Goal: Transaction & Acquisition: Subscribe to service/newsletter

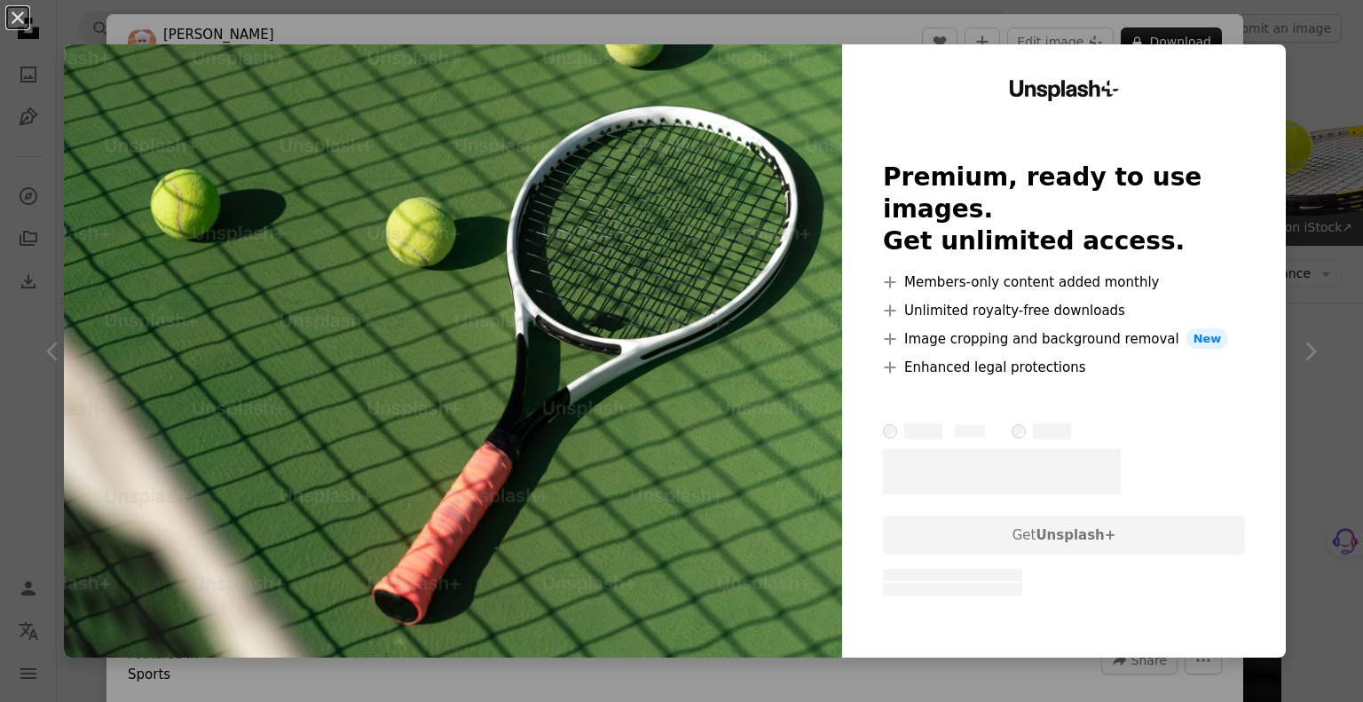
scroll to position [532, 0]
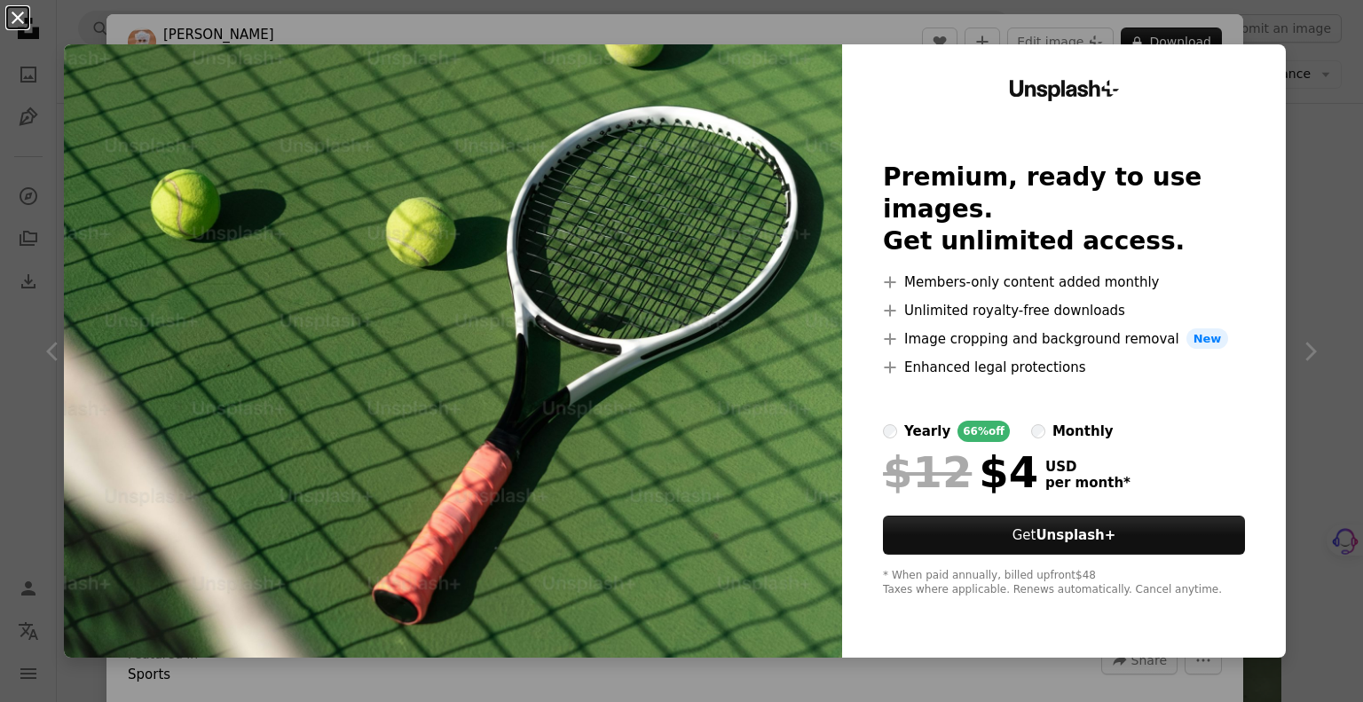
click at [14, 9] on button "An X shape" at bounding box center [17, 17] width 21 height 21
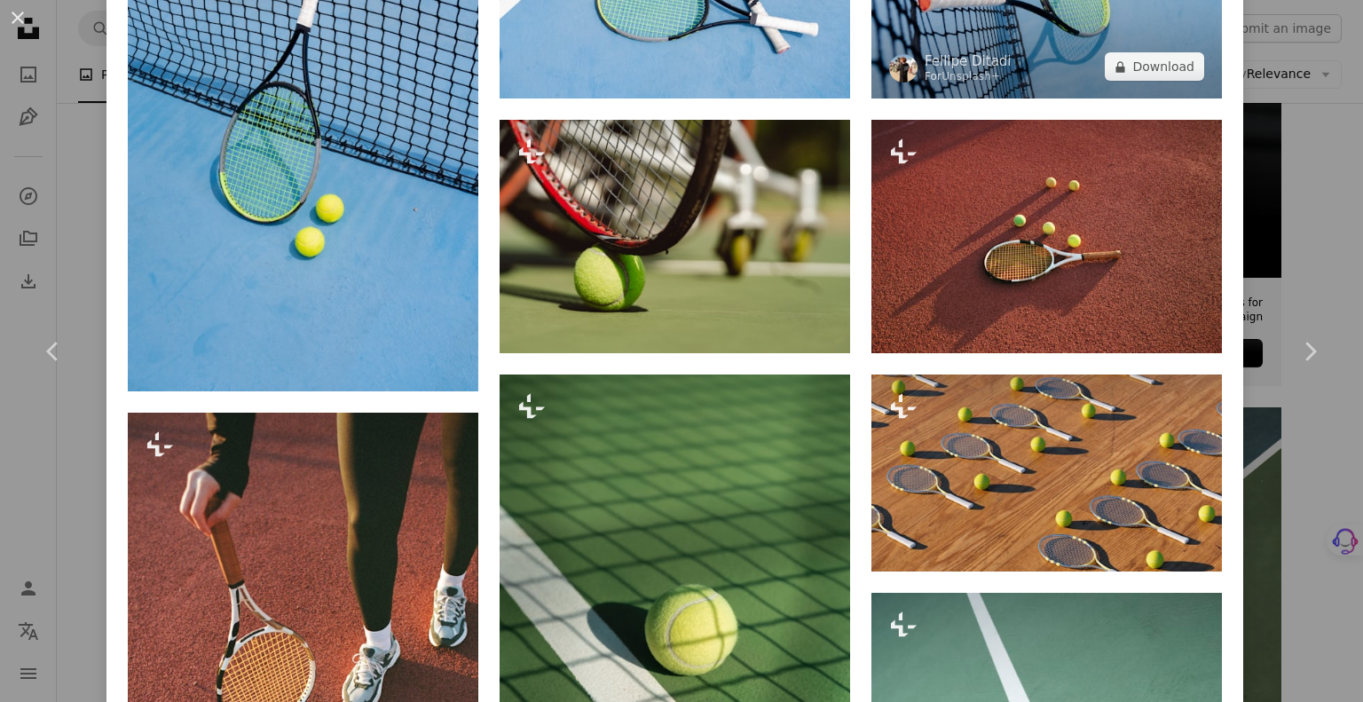
scroll to position [1952, 0]
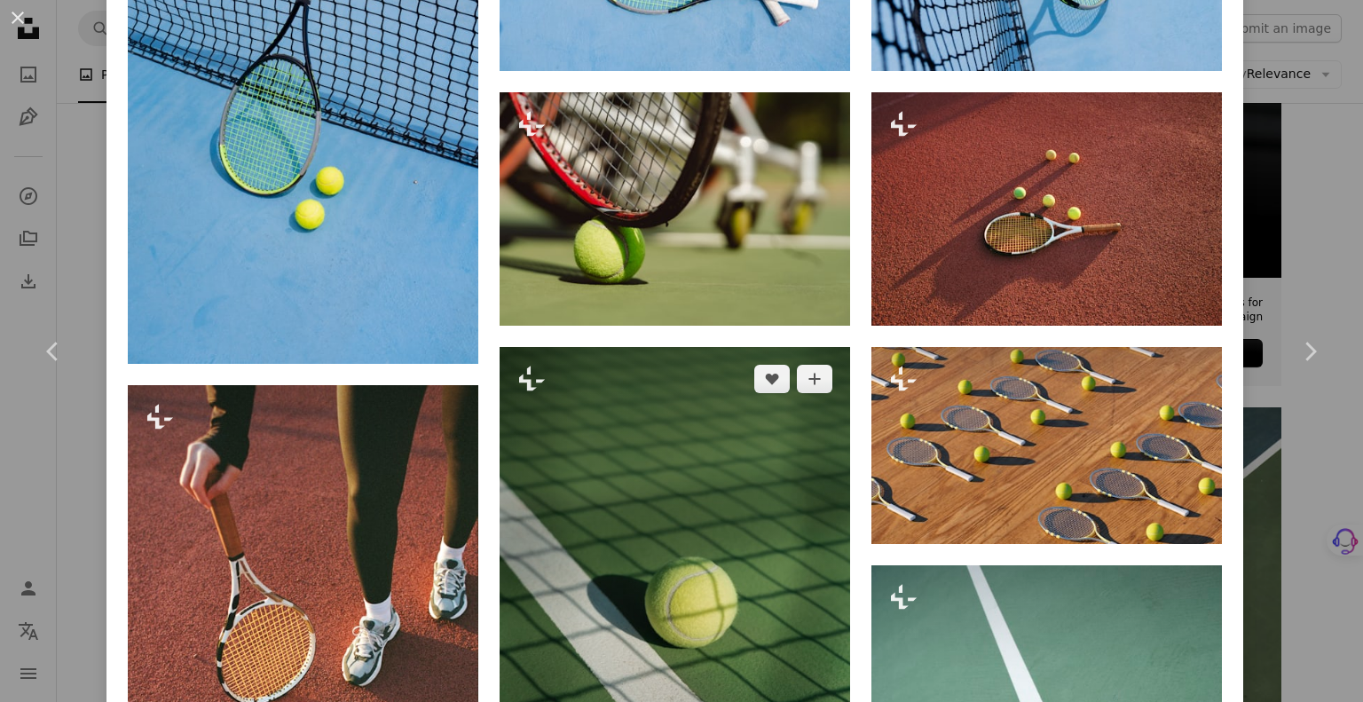
click at [616, 383] on img at bounding box center [674, 610] width 350 height 526
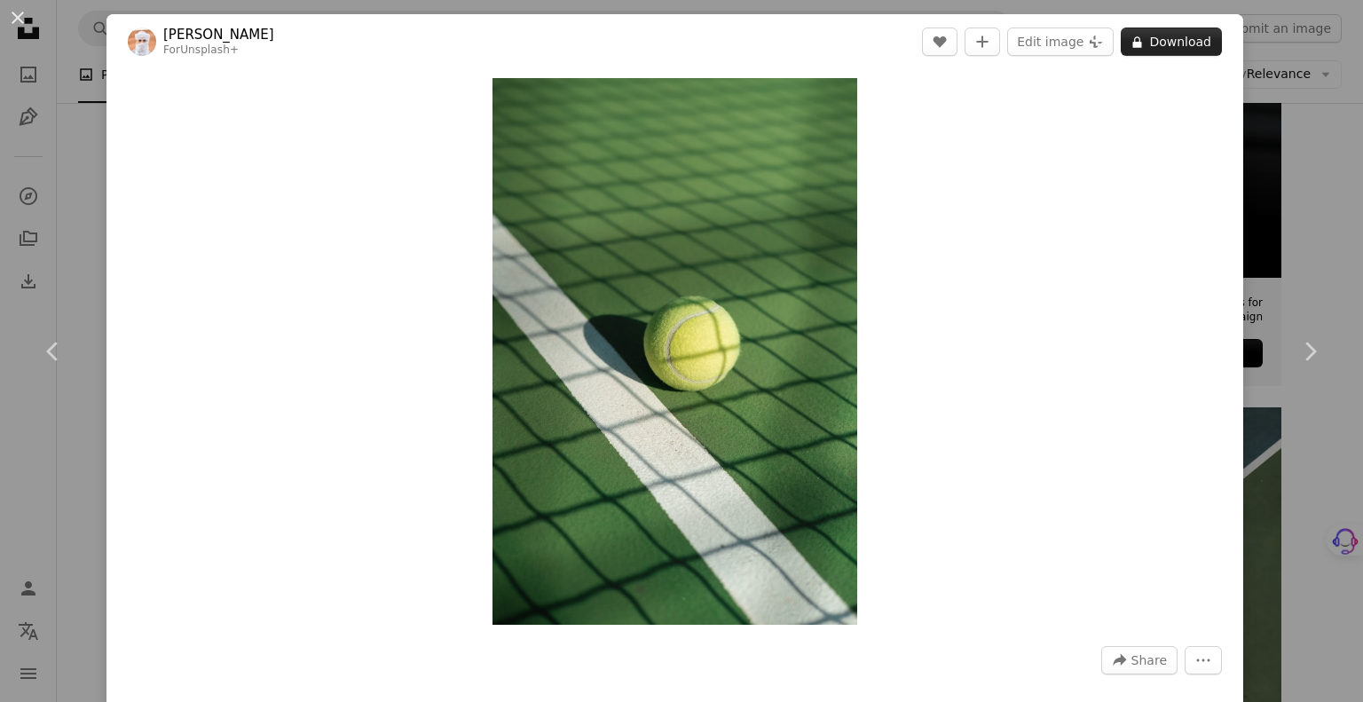
click at [1192, 38] on button "A lock Download" at bounding box center [1170, 42] width 101 height 28
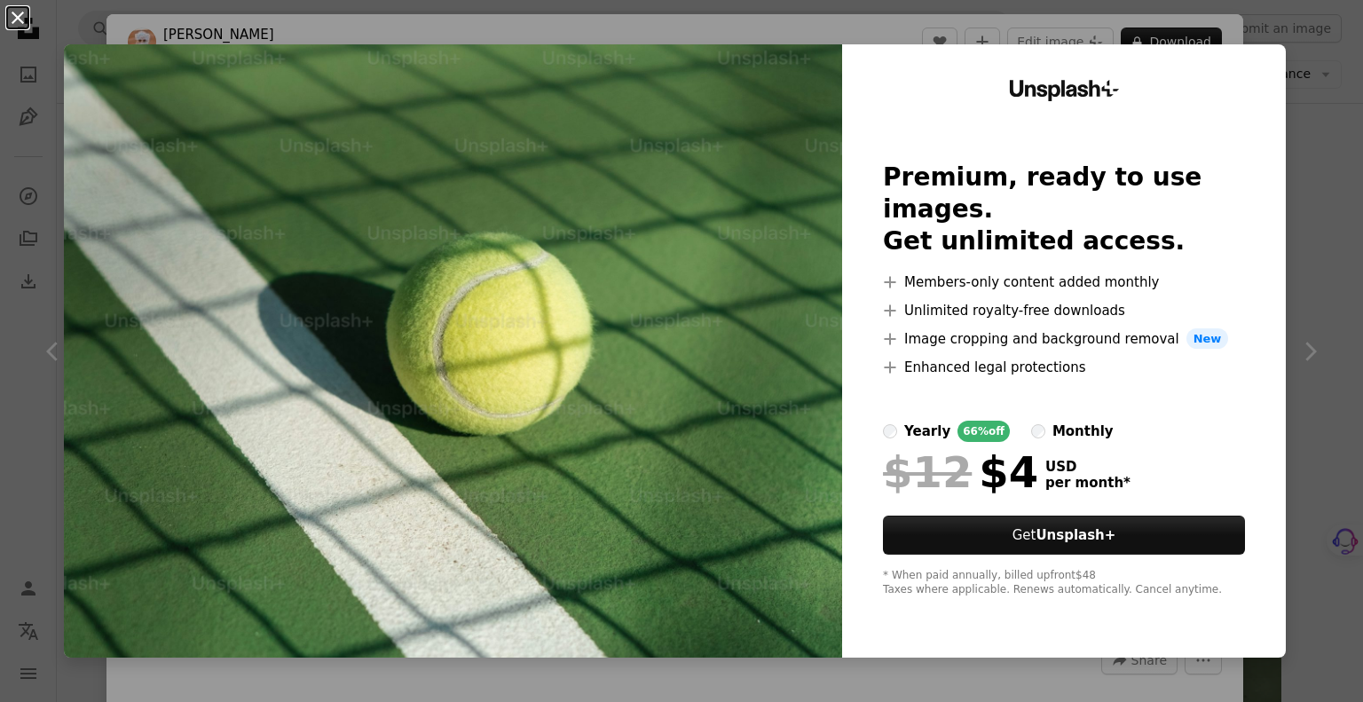
click at [28, 23] on button "An X shape" at bounding box center [17, 17] width 21 height 21
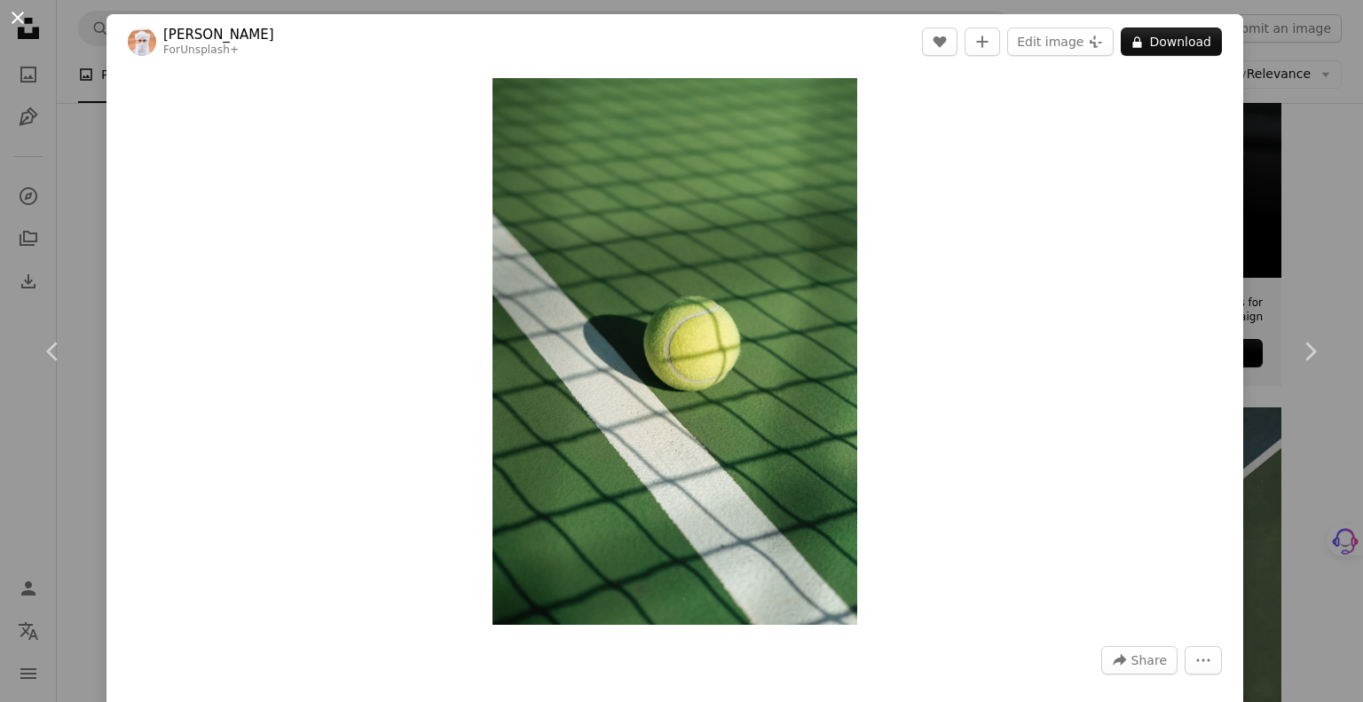
click at [12, 12] on button "An X shape" at bounding box center [17, 17] width 21 height 21
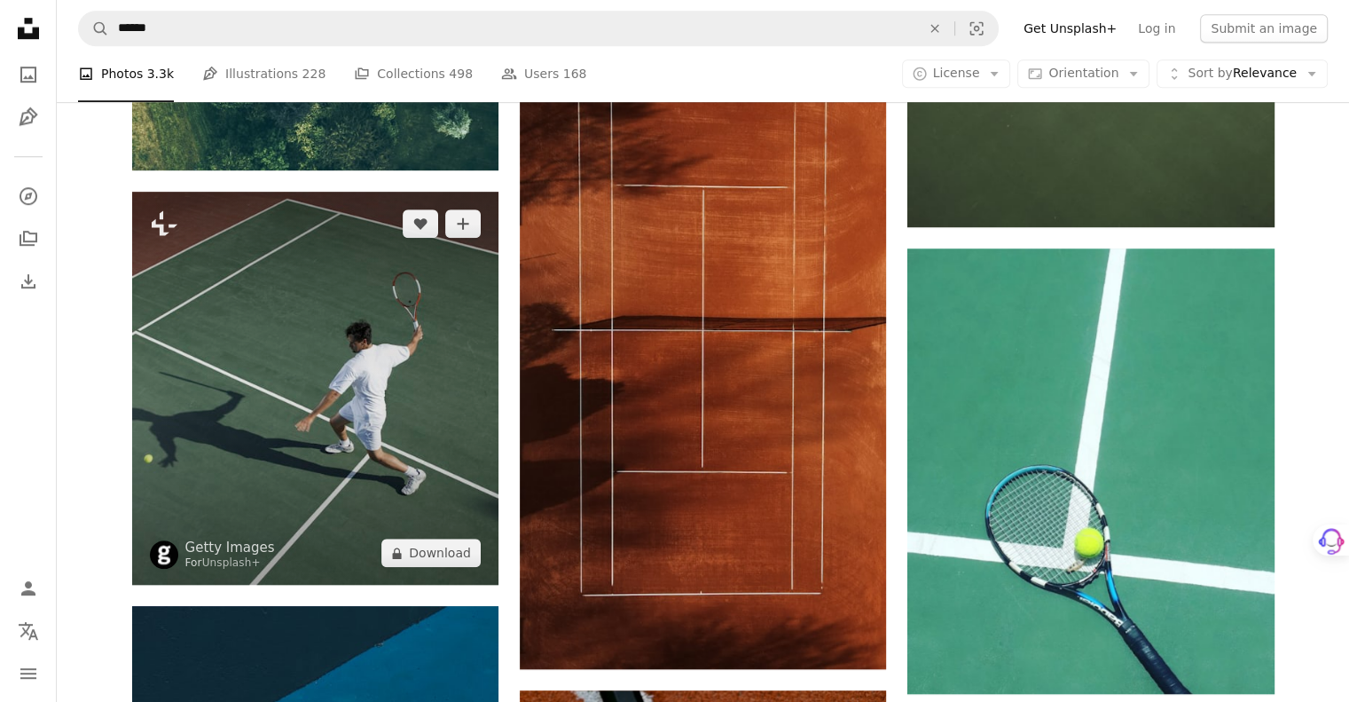
scroll to position [1153, 0]
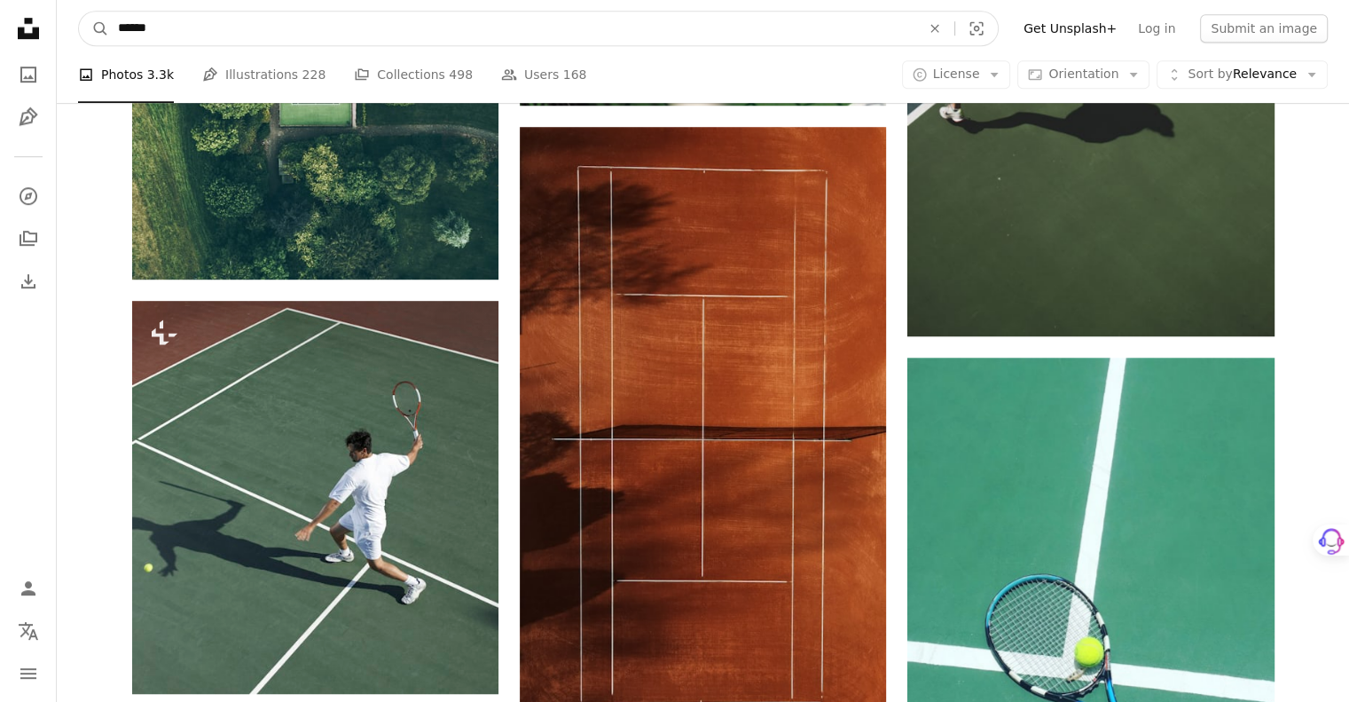
click at [216, 16] on input "******" at bounding box center [512, 29] width 806 height 34
type input "**********"
click button "A magnifying glass" at bounding box center [94, 29] width 30 height 34
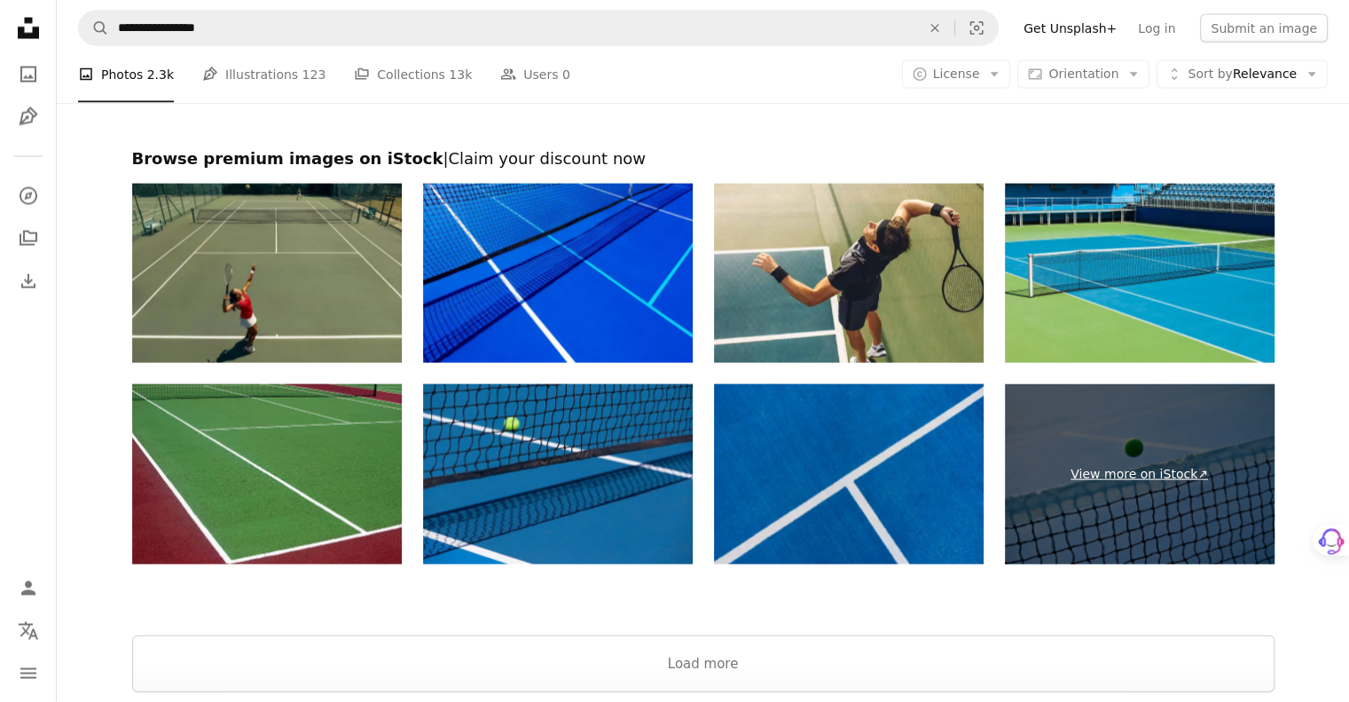
scroll to position [3992, 0]
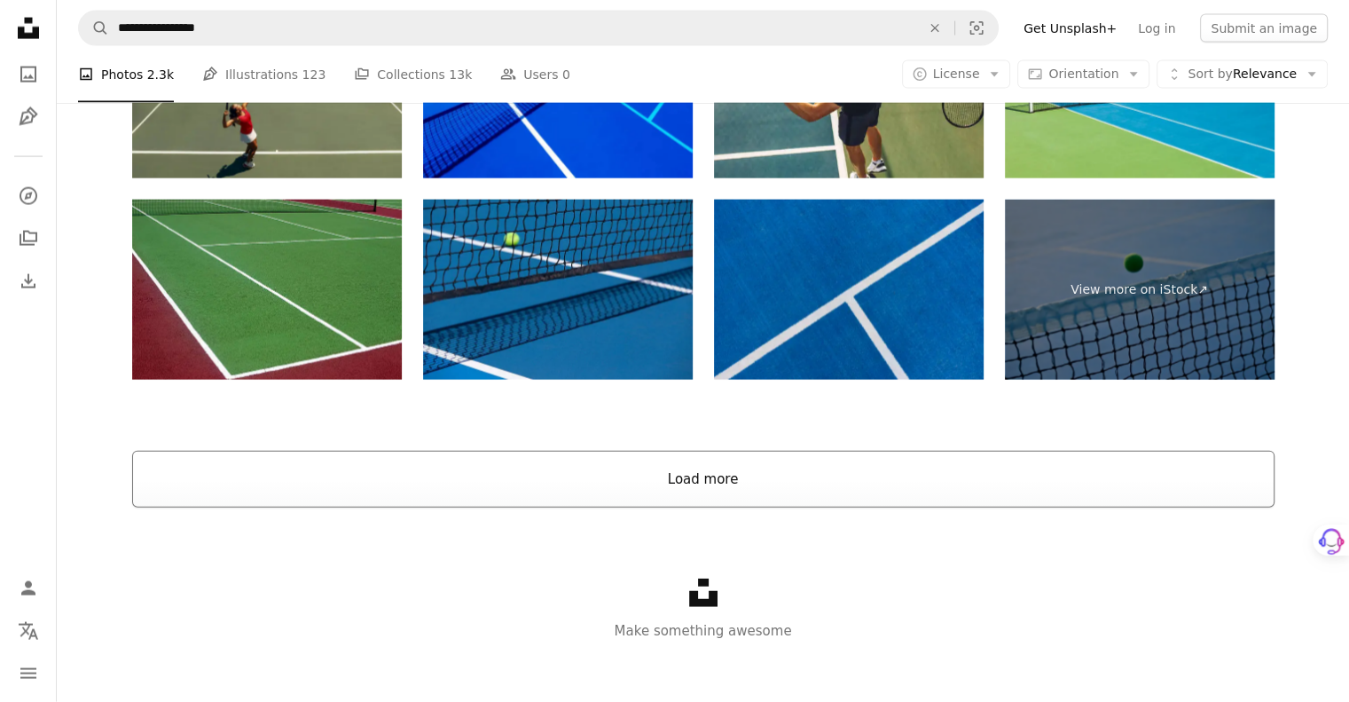
click at [847, 464] on button "Load more" at bounding box center [703, 479] width 1143 height 57
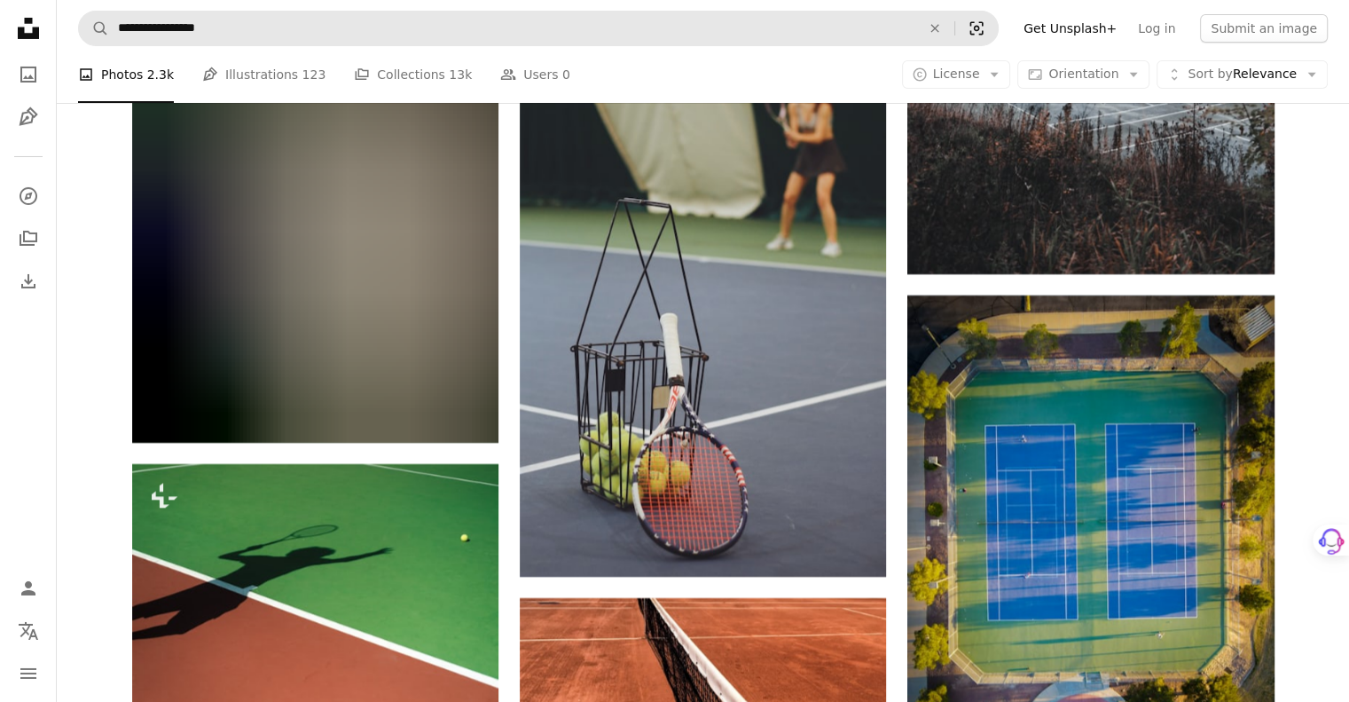
scroll to position [19733, 0]
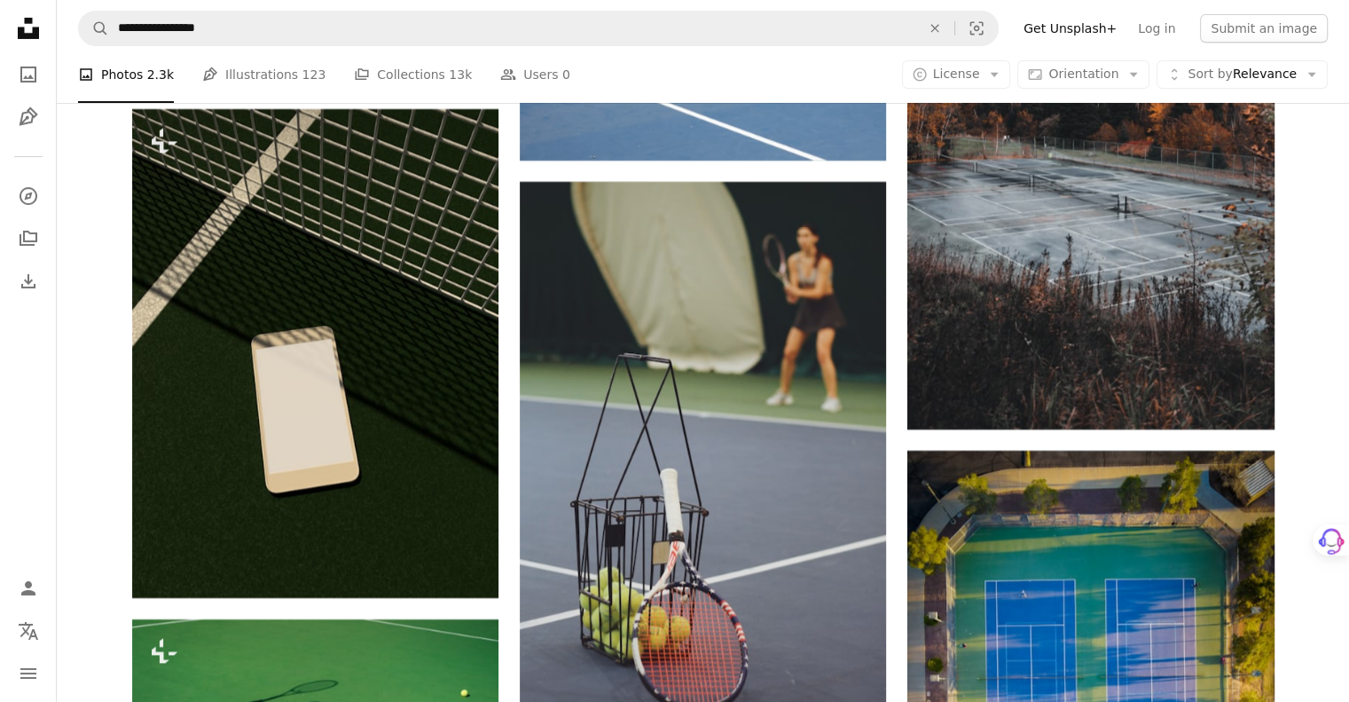
click at [1095, 28] on link "Get Unsplash+" at bounding box center [1070, 28] width 114 height 28
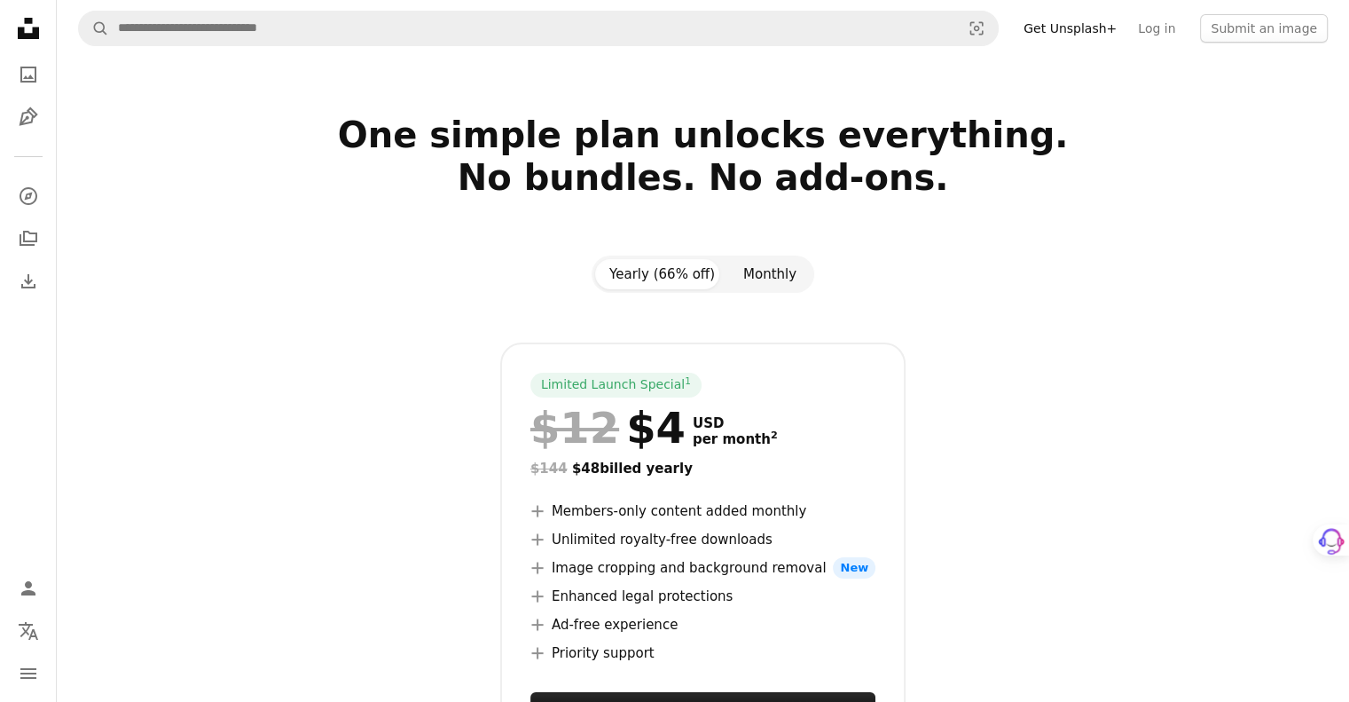
click at [750, 276] on button "Monthly" at bounding box center [770, 274] width 82 height 30
click at [672, 276] on button "Yearly (66% off)" at bounding box center [662, 274] width 134 height 30
click at [32, 35] on icon at bounding box center [28, 28] width 21 height 21
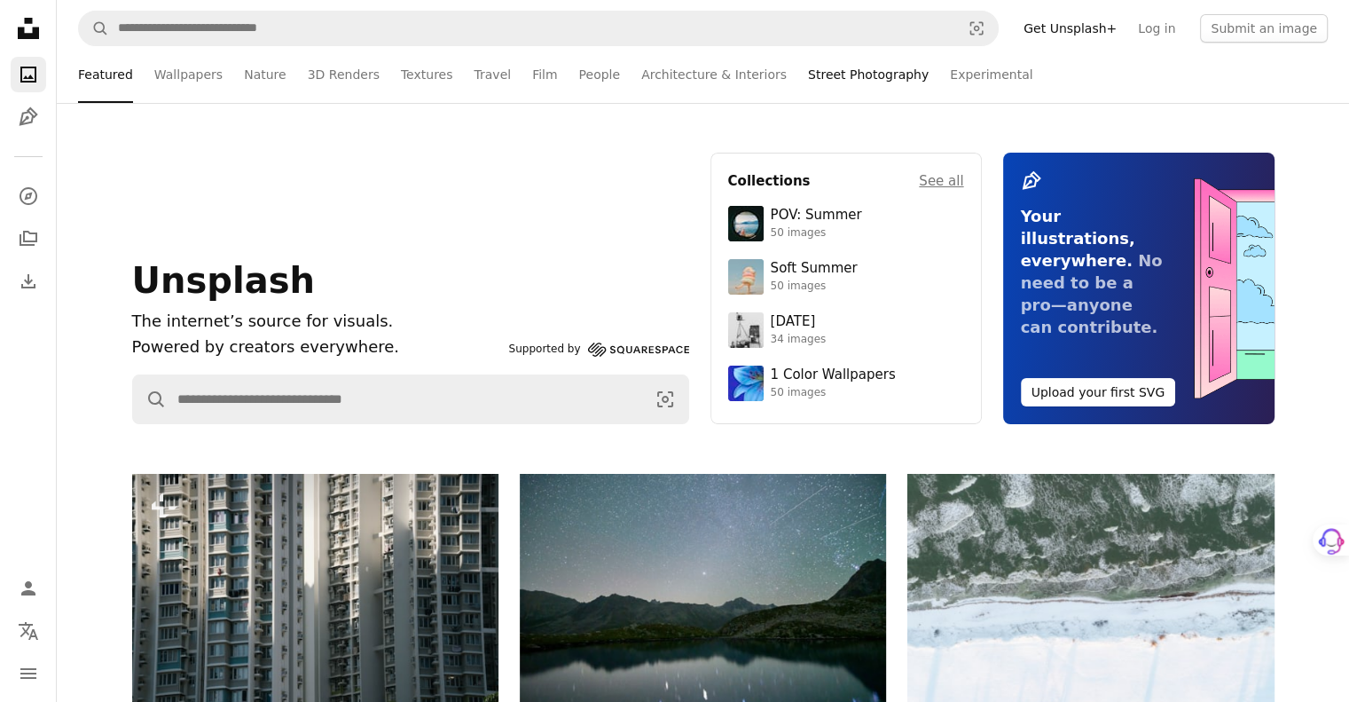
click at [825, 70] on link "Street Photography" at bounding box center [868, 74] width 121 height 57
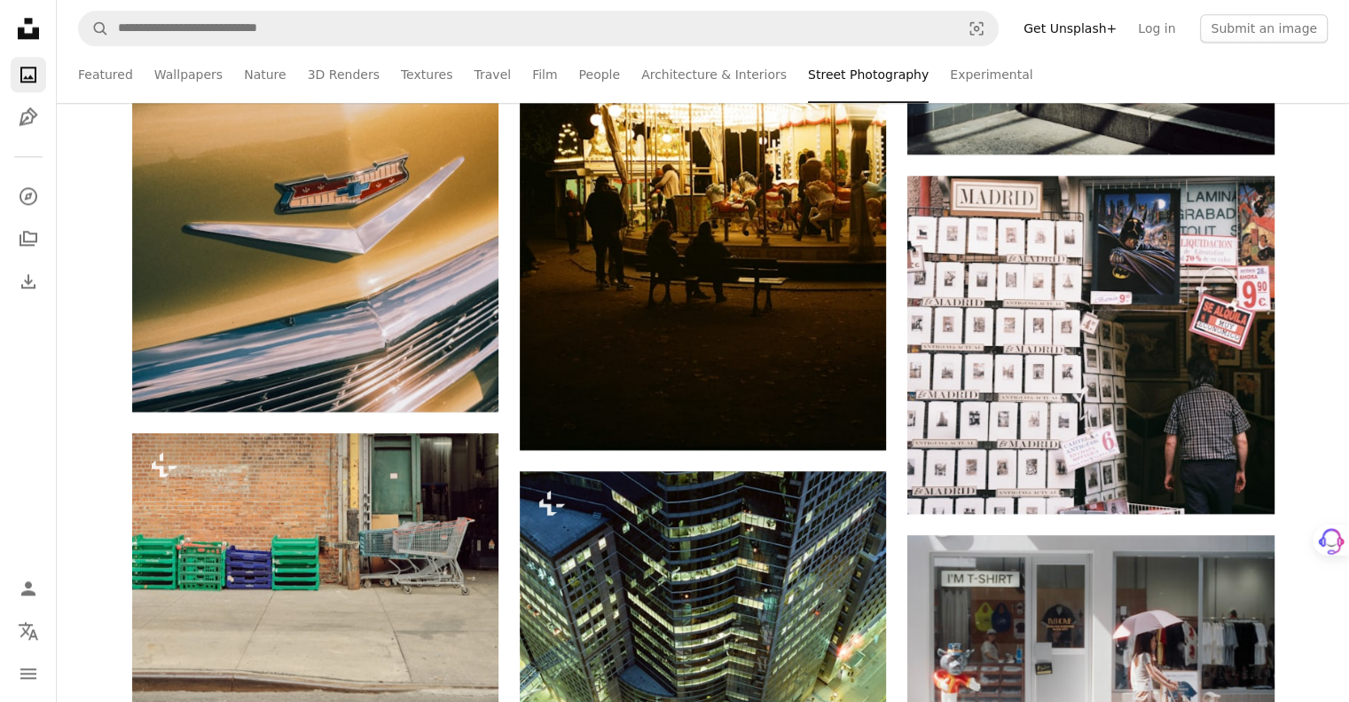
scroll to position [2218, 0]
